Goal: Task Accomplishment & Management: Complete application form

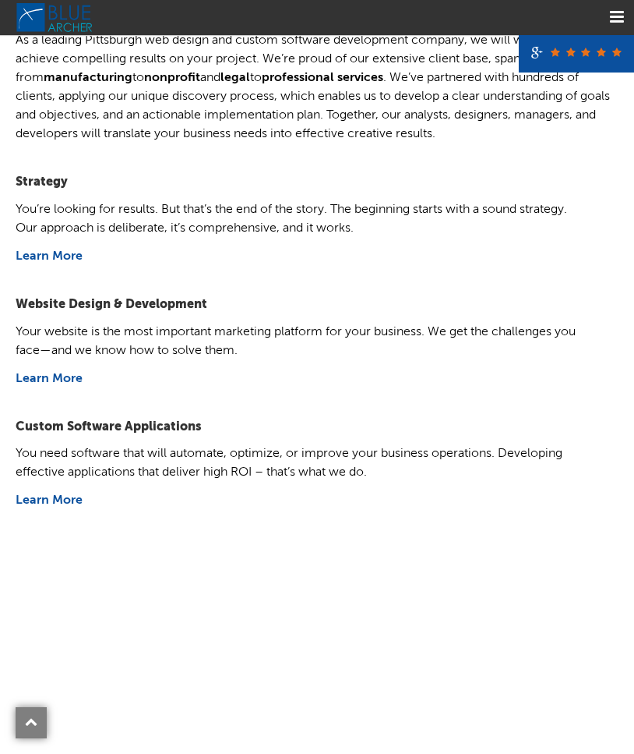
scroll to position [624, 0]
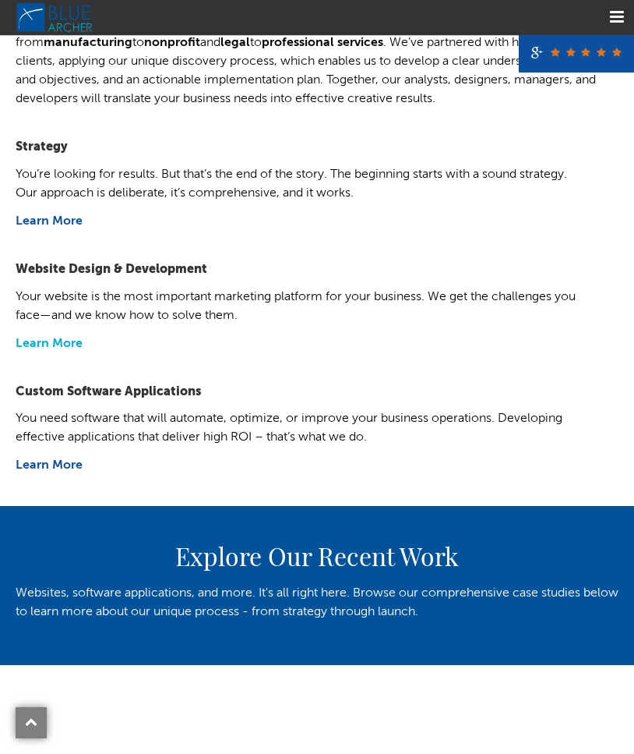
click at [47, 341] on link "Learn More" at bounding box center [49, 343] width 67 height 12
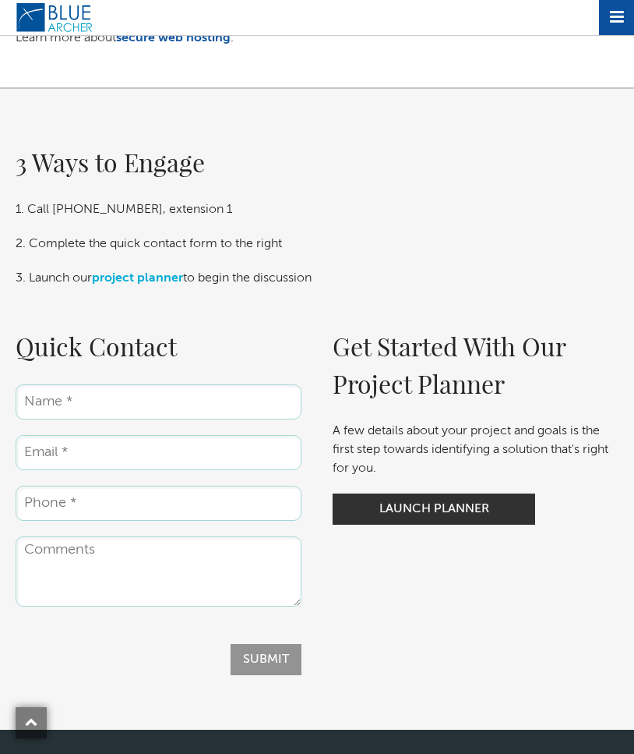
scroll to position [2962, 0]
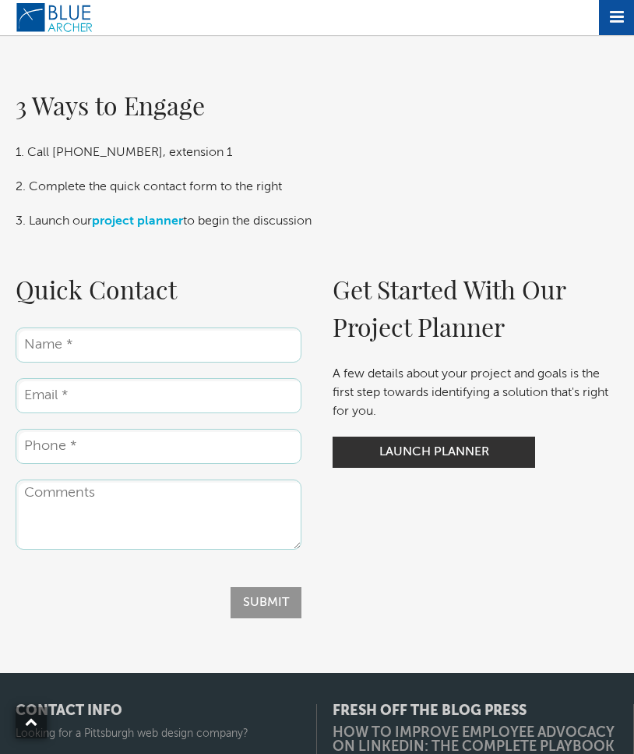
click at [75, 362] on input "Name *" at bounding box center [159, 344] width 286 height 35
type input "David Sulfridge"
type input "david_sulfridge@att.net"
type input "2486137465"
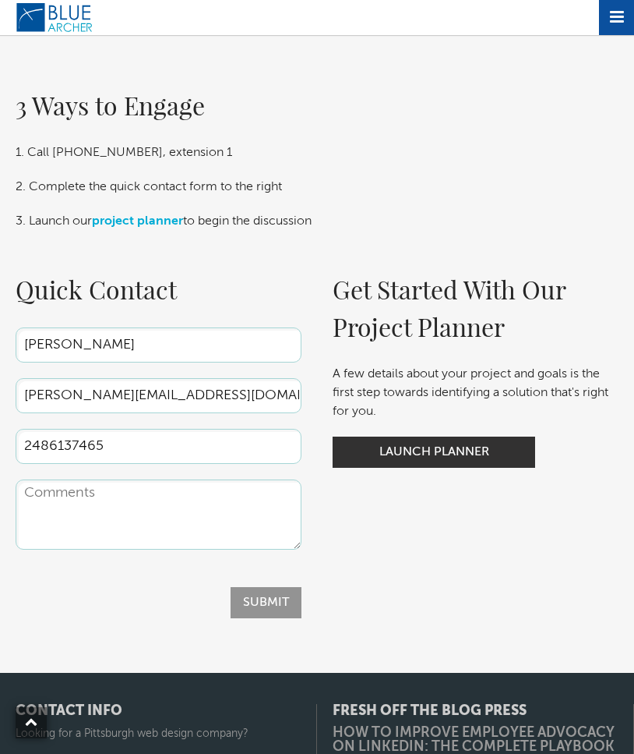
drag, startPoint x: 191, startPoint y: 415, endPoint x: -2, endPoint y: 411, distance: 192.6
type input "dls@dlsassociatesinc.com"
drag, startPoint x: 115, startPoint y: 468, endPoint x: -242, endPoint y: 445, distance: 358.5
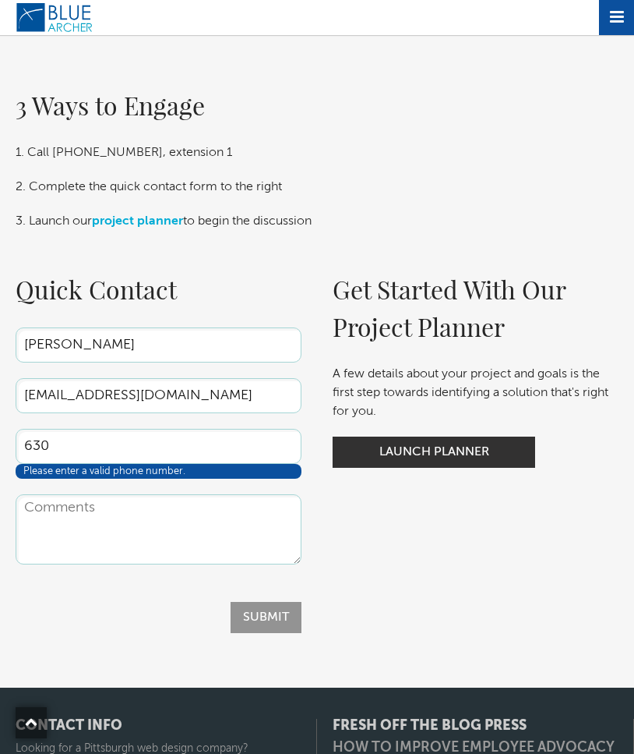
type input "6302346000"
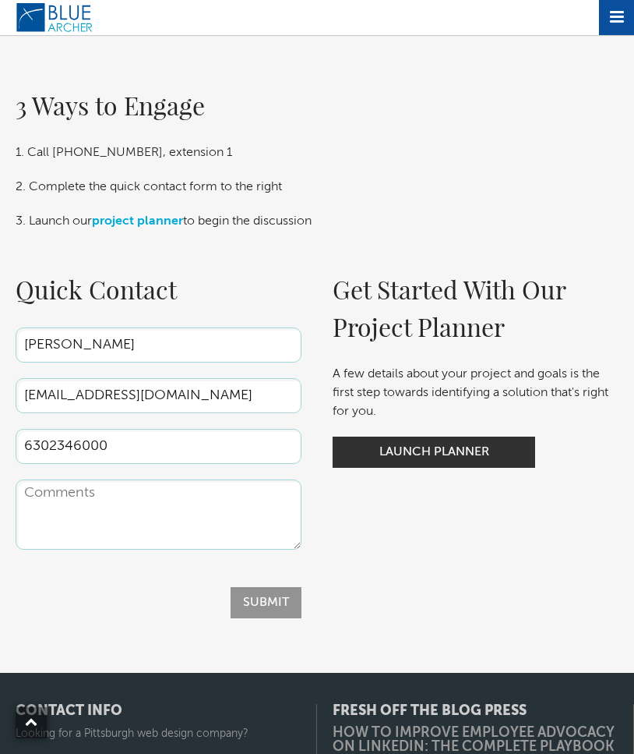
click at [60, 517] on textarea "Comments" at bounding box center [159, 514] width 286 height 70
paste textarea "Blue Archer"
type textarea "Blue Archer"
drag, startPoint x: 118, startPoint y: 517, endPoint x: 13, endPoint y: 509, distance: 105.5
click at [13, 509] on div "Quick Contact Name * David Sulfridge Email * dls@dlsassociatesinc.com Phone * 6…" at bounding box center [158, 444] width 317 height 348
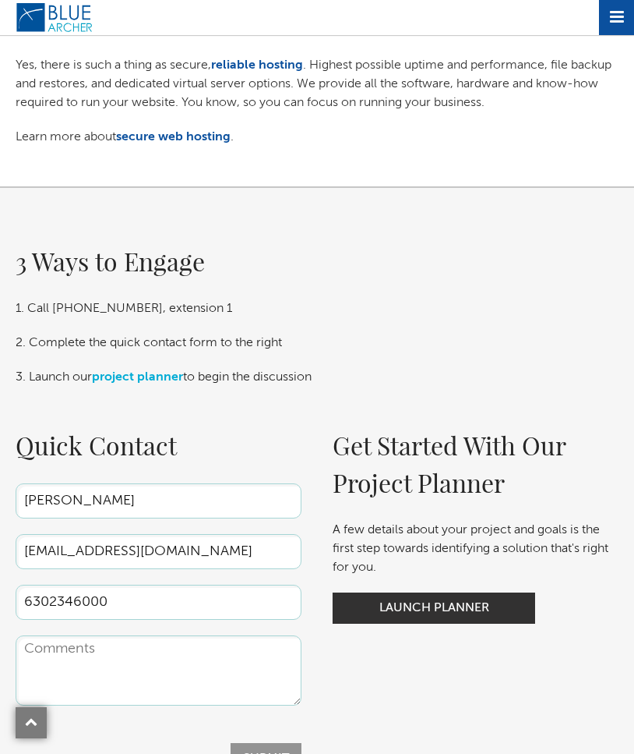
scroll to position [3040, 0]
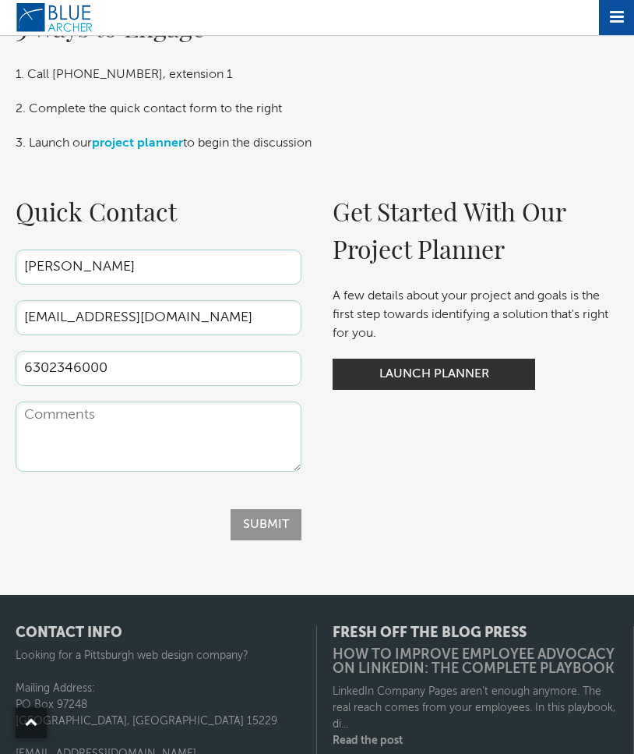
click at [48, 443] on textarea "Comments" at bounding box center [159, 436] width 286 height 70
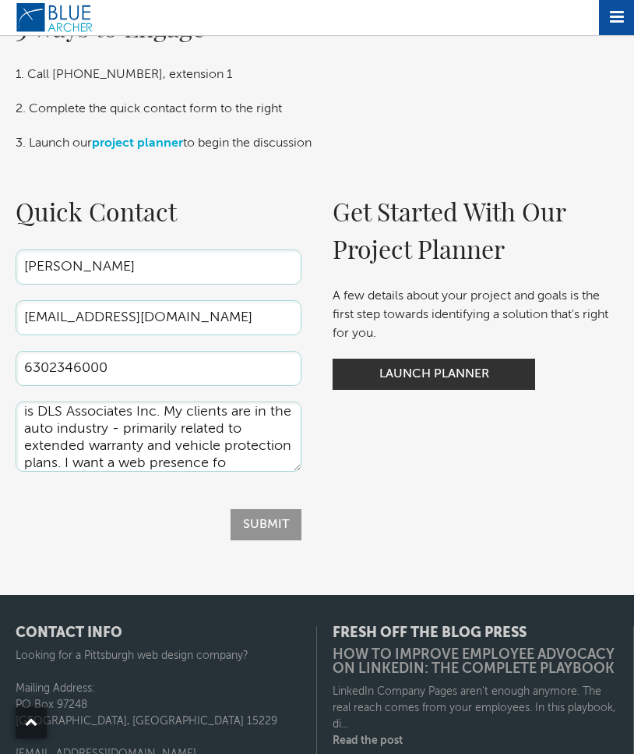
scroll to position [37, 0]
click at [79, 468] on textarea "I am a consultant and author. My company is DLS Associates Inc. My clients are …" at bounding box center [159, 436] width 286 height 70
click at [80, 472] on textarea "I am a consultant and author. My company is DLS Associates Inc. My clients are …" at bounding box center [159, 436] width 286 height 70
click at [114, 472] on textarea "I am a consultant and author. My company is DLS Associates Inc. My clients are …" at bounding box center [159, 436] width 286 height 70
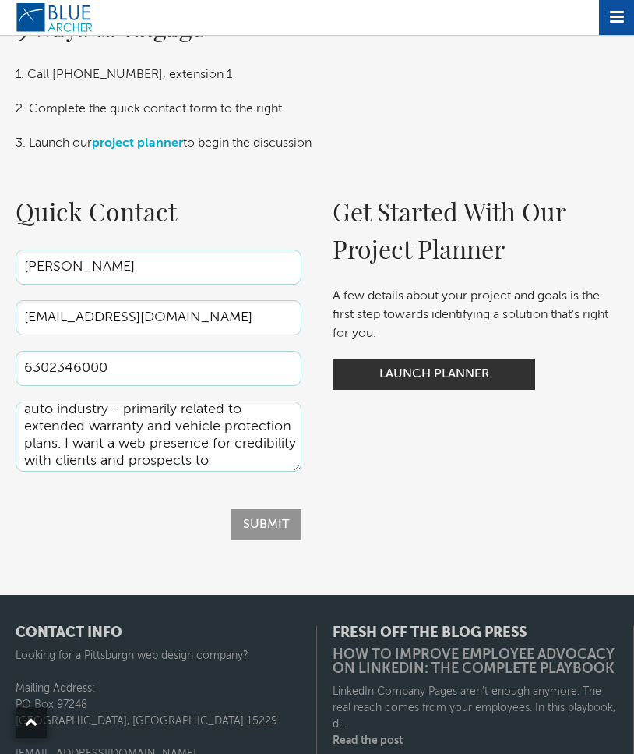
click at [277, 461] on textarea "I am a consultant and author. My company is DLS Associates Inc. My clients are …" at bounding box center [159, 436] width 286 height 70
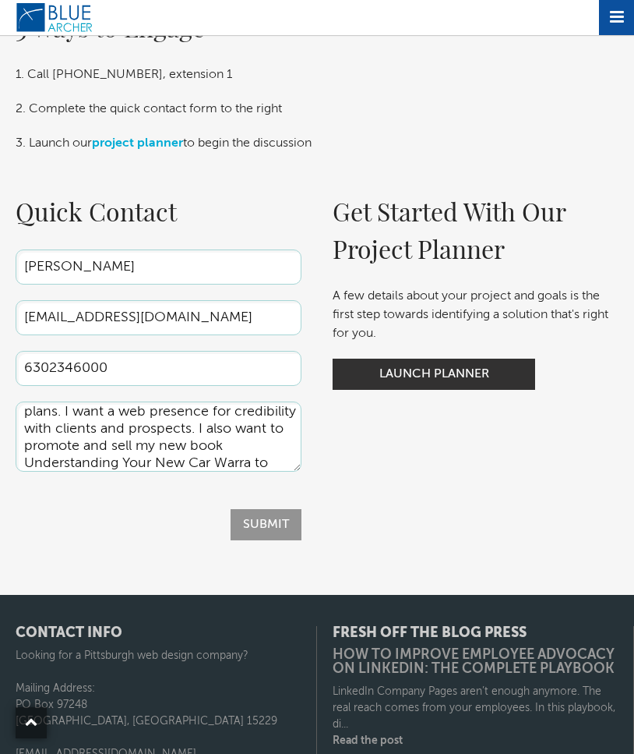
scroll to position [89, 0]
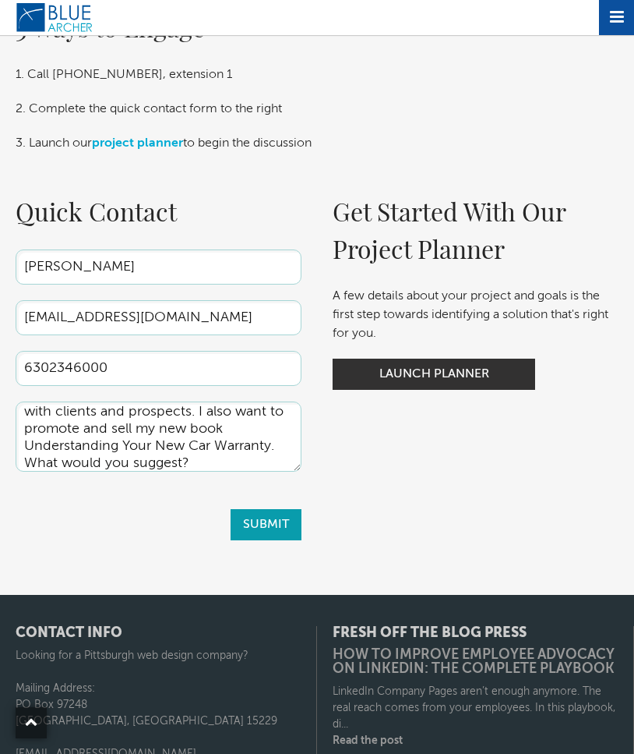
type textarea "I am a consultant and author. My company is DLS Associates Inc. My clients are …"
click at [274, 540] on input "Submit" at bounding box center [266, 524] width 71 height 31
